Goal: Information Seeking & Learning: Learn about a topic

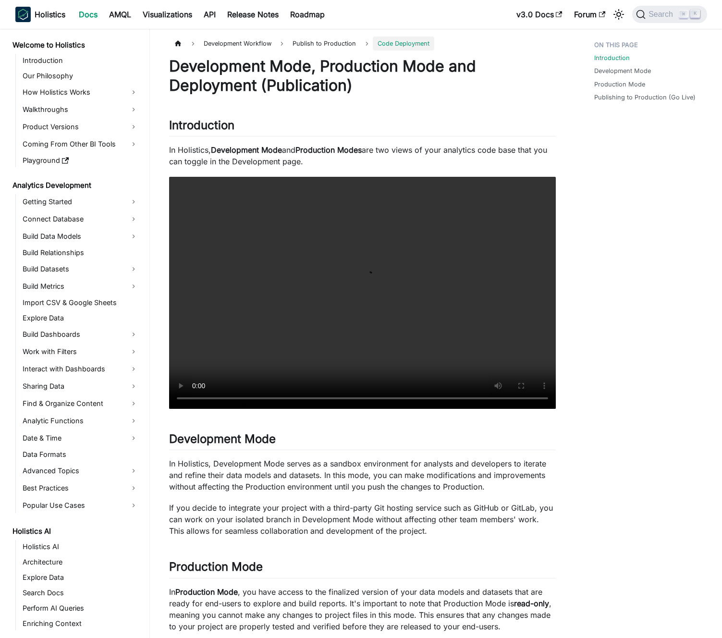
click at [261, 157] on p "In Holistics, Development Mode and Production Modes are two views of your analy…" at bounding box center [362, 155] width 386 height 23
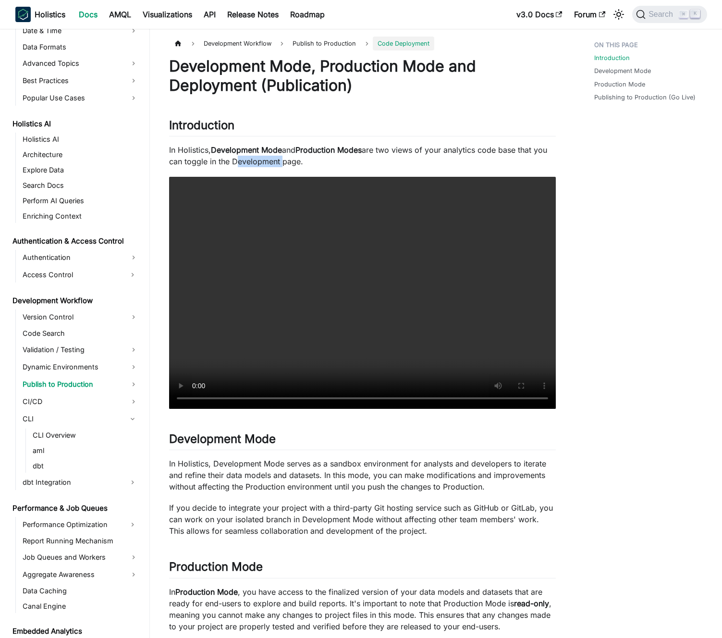
click at [261, 157] on p "In Holistics, Development Mode and Production Modes are two views of your analy…" at bounding box center [362, 155] width 386 height 23
click at [253, 156] on p "In Holistics, Development Mode and Production Modes are two views of your analy…" at bounding box center [362, 155] width 386 height 23
